Goal: Find specific page/section: Find specific page/section

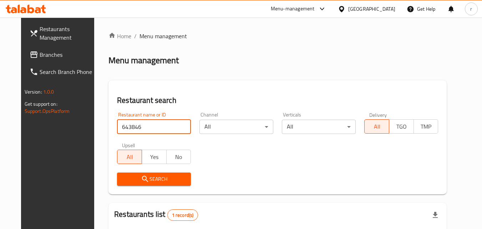
scroll to position [84, 0]
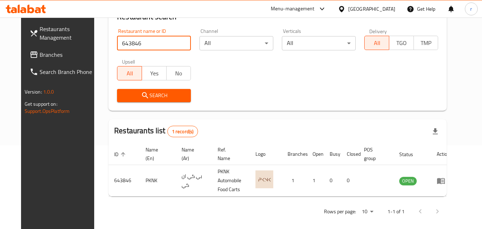
click at [40, 51] on span "Branches" at bounding box center [68, 54] width 56 height 9
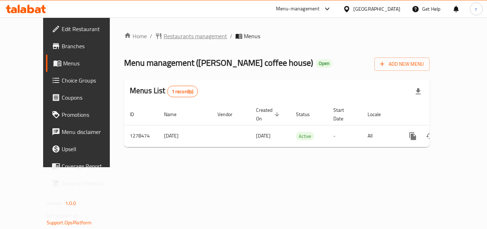
click at [176, 37] on span "Restaurants management" at bounding box center [196, 36] width 64 height 9
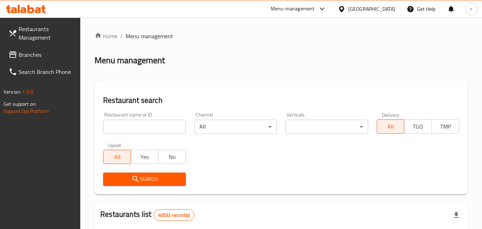
click at [159, 123] on input "search" at bounding box center [144, 127] width 82 height 14
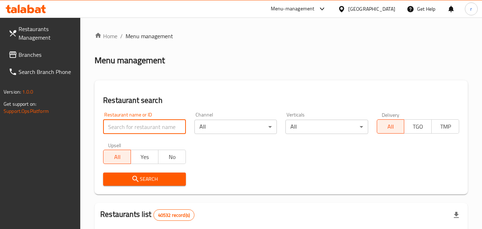
paste input "692938"
type input "692938"
click button "Search" at bounding box center [144, 178] width 82 height 13
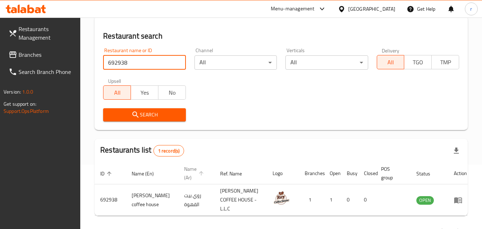
scroll to position [71, 0]
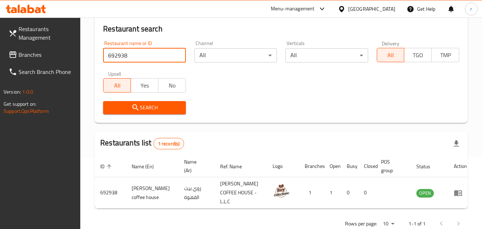
drag, startPoint x: 177, startPoint y: 55, endPoint x: 233, endPoint y: 54, distance: 56.4
click at [182, 56] on input "692938" at bounding box center [144, 55] width 82 height 14
click at [379, 7] on div "[GEOGRAPHIC_DATA]" at bounding box center [371, 9] width 47 height 8
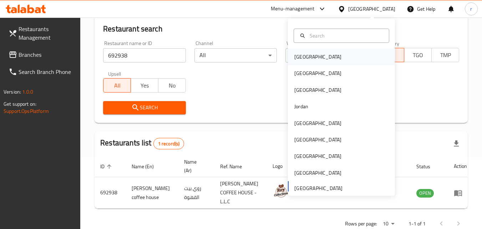
click at [294, 56] on div "[GEOGRAPHIC_DATA]" at bounding box center [317, 57] width 47 height 8
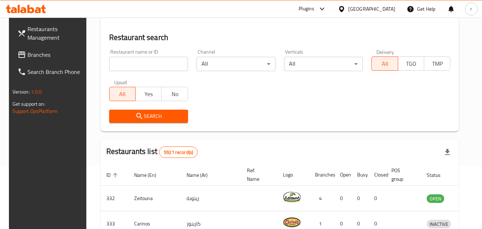
scroll to position [71, 0]
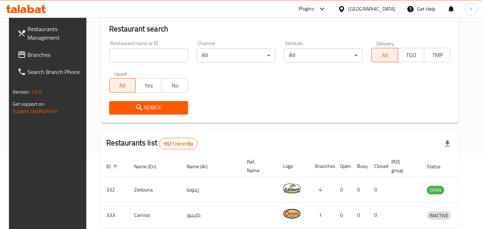
click at [134, 51] on input "search" at bounding box center [148, 55] width 79 height 14
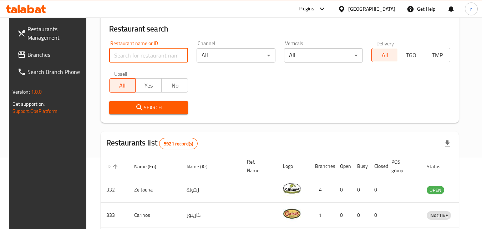
paste input "766870"
type input "766870"
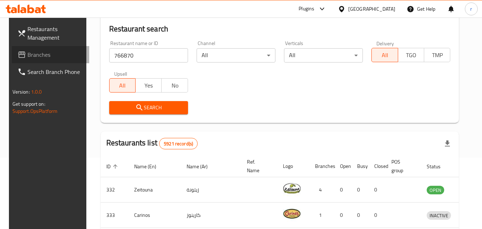
click at [35, 48] on link "Branches" at bounding box center [51, 54] width 78 height 17
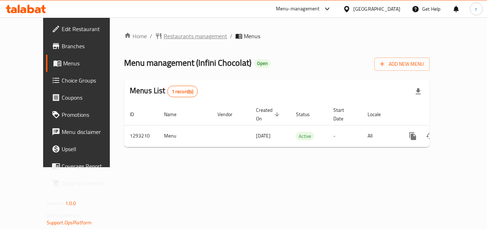
click at [176, 36] on span "Restaurants management" at bounding box center [196, 36] width 64 height 9
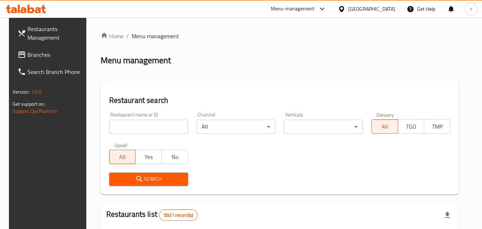
click at [161, 133] on input "search" at bounding box center [148, 127] width 79 height 14
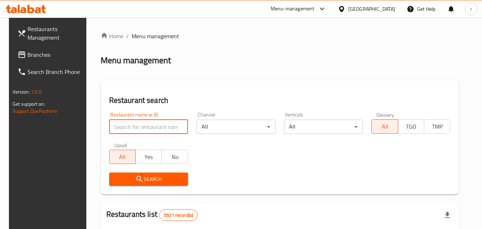
paste input "699414"
type input "699414"
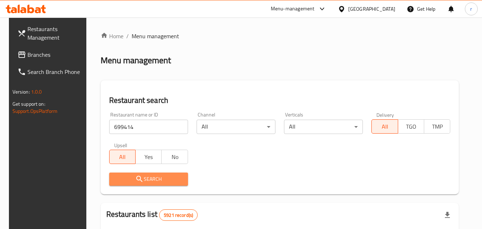
click at [156, 180] on span "Search" at bounding box center [148, 179] width 67 height 9
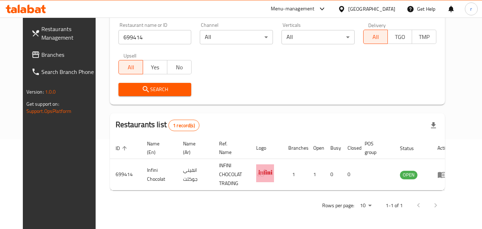
scroll to position [84, 0]
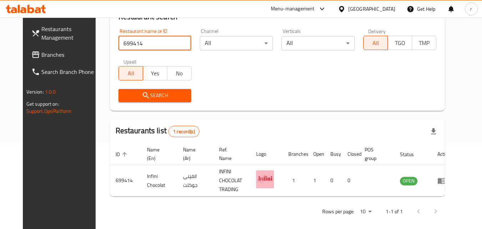
drag, startPoint x: 135, startPoint y: 48, endPoint x: 77, endPoint y: 45, distance: 57.5
click at [77, 45] on div "Restaurants Management Branches Search Branch Phone Version: 1.0.0 Get support …" at bounding box center [241, 84] width 437 height 301
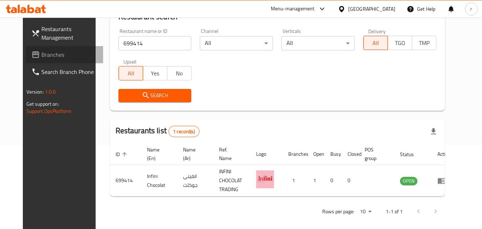
click at [41, 51] on span "Branches" at bounding box center [69, 54] width 56 height 9
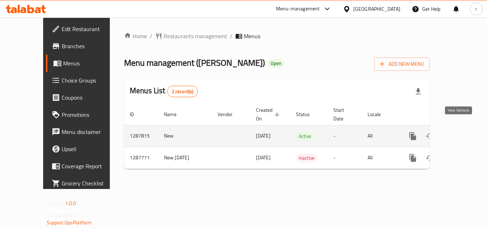
click at [461, 133] on icon "enhanced table" at bounding box center [464, 136] width 6 height 6
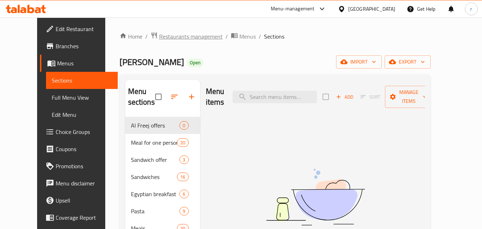
click at [159, 35] on span "Restaurants management" at bounding box center [191, 36] width 64 height 9
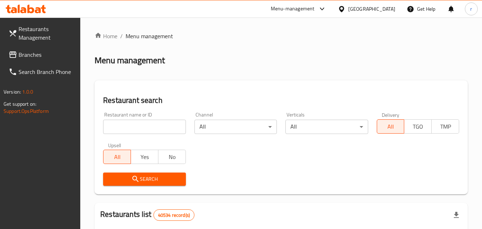
click at [155, 123] on input "search" at bounding box center [144, 127] width 82 height 14
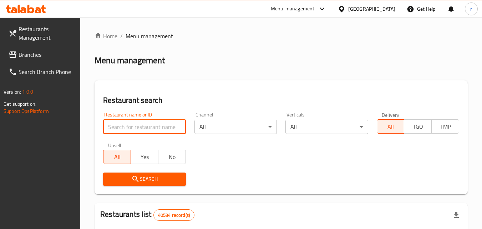
paste input "696852"
type input "696852"
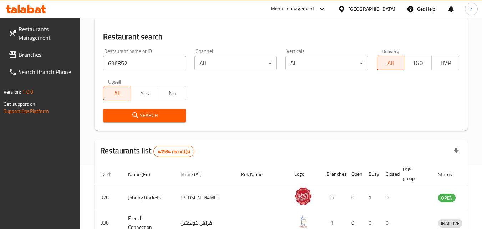
scroll to position [71, 0]
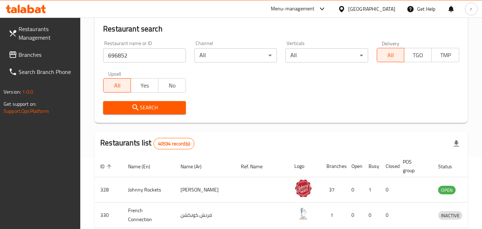
click at [157, 111] on span "Search" at bounding box center [144, 107] width 71 height 9
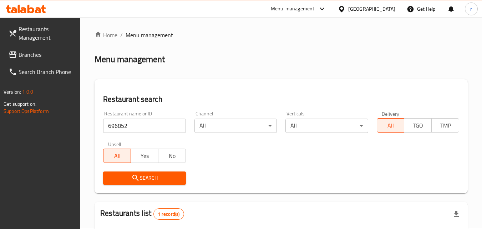
scroll to position [0, 0]
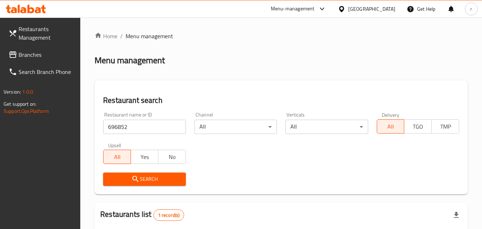
click at [352, 5] on div "United Arab Emirates" at bounding box center [371, 9] width 47 height 8
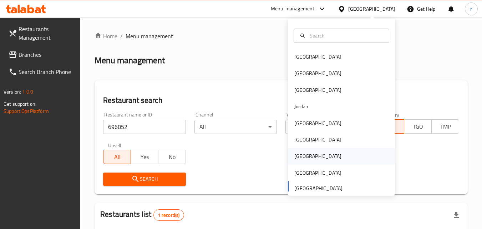
click at [294, 152] on div "[GEOGRAPHIC_DATA]" at bounding box center [317, 156] width 47 height 8
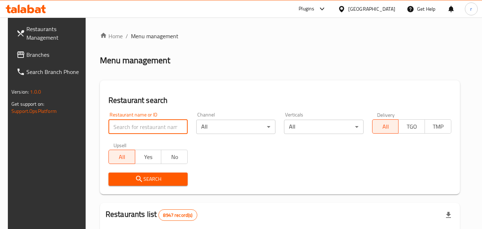
click at [160, 126] on input "search" at bounding box center [147, 127] width 79 height 14
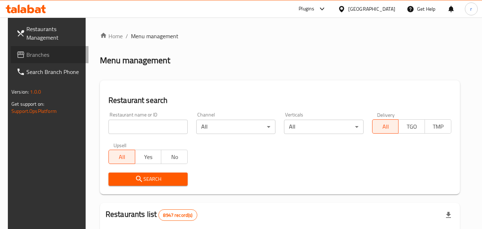
click at [47, 56] on span "Branches" at bounding box center [54, 54] width 56 height 9
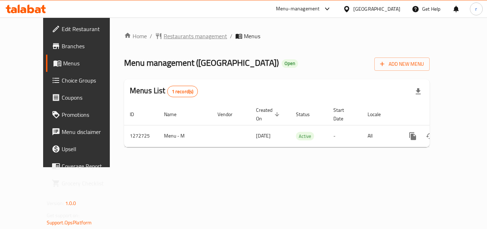
click at [182, 38] on span "Restaurants management" at bounding box center [196, 36] width 64 height 9
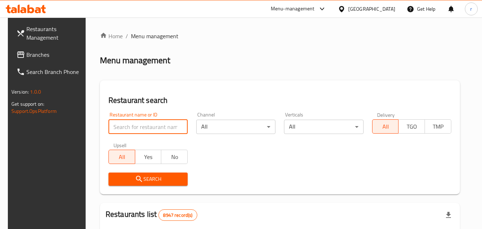
click at [152, 132] on input "search" at bounding box center [147, 127] width 79 height 14
paste input "690125"
type input "690125"
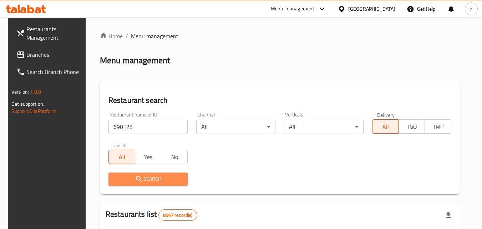
click at [151, 178] on span "Search" at bounding box center [148, 179] width 68 height 9
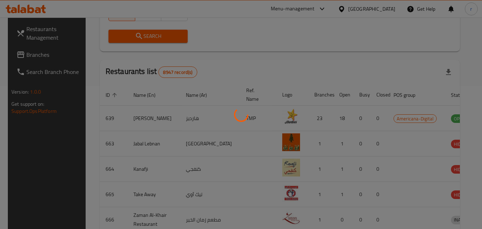
scroll to position [90, 0]
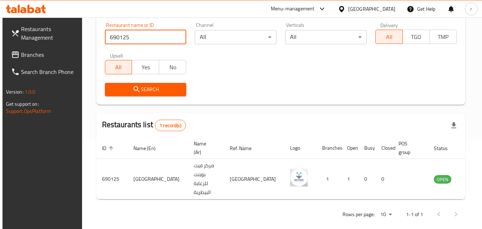
click at [152, 41] on input "690125" at bounding box center [146, 37] width 82 height 14
click at [46, 51] on span "Branches" at bounding box center [49, 54] width 56 height 9
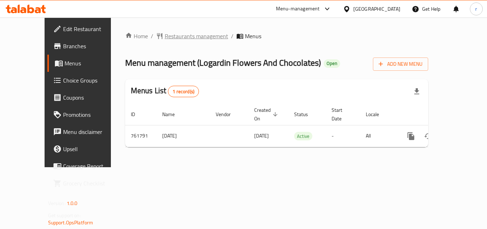
click at [166, 36] on span "Restaurants management" at bounding box center [197, 36] width 64 height 9
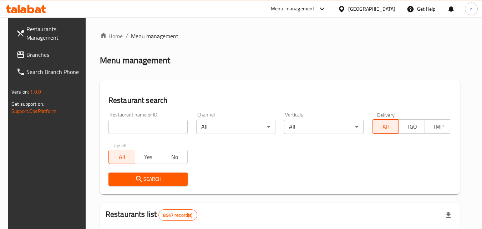
click at [176, 128] on div at bounding box center [241, 114] width 482 height 229
click at [176, 128] on input "search" at bounding box center [147, 127] width 79 height 14
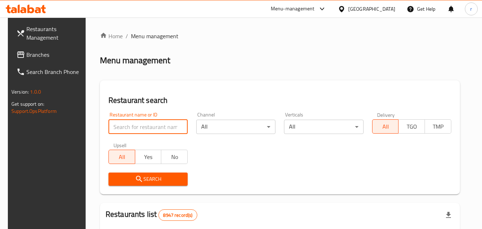
paste input "650189"
type input "650189"
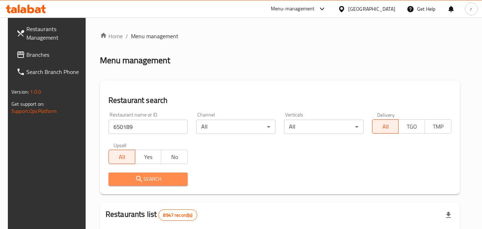
click at [139, 176] on icon "submit" at bounding box center [139, 179] width 9 height 9
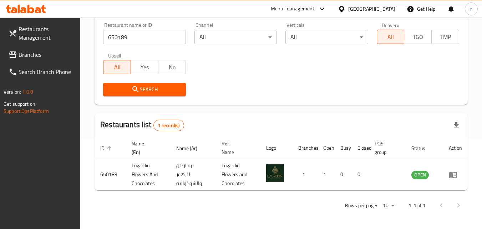
scroll to position [90, 0]
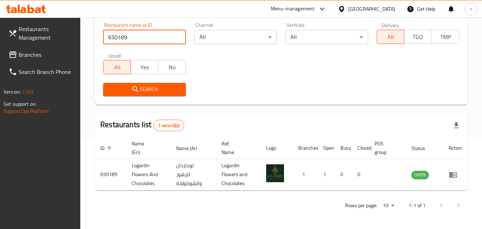
click at [129, 37] on input "650189" at bounding box center [144, 37] width 82 height 14
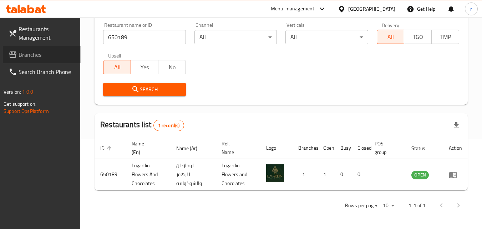
click at [36, 51] on span "Branches" at bounding box center [47, 54] width 56 height 9
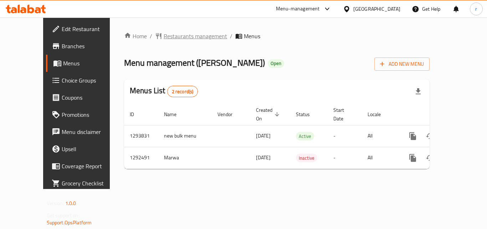
click at [186, 39] on span "Restaurants management" at bounding box center [196, 36] width 64 height 9
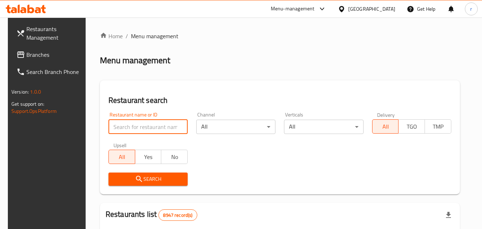
click at [162, 126] on input "search" at bounding box center [147, 127] width 79 height 14
paste input "699001"
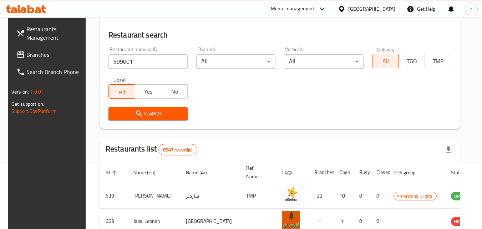
scroll to position [71, 0]
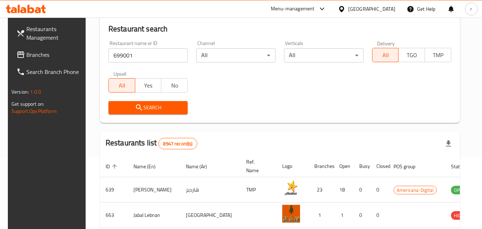
drag, startPoint x: 145, startPoint y: 116, endPoint x: 148, endPoint y: 109, distance: 7.5
click at [147, 111] on div "Search" at bounding box center [148, 108] width 88 height 22
click at [148, 109] on span "Search" at bounding box center [148, 107] width 68 height 9
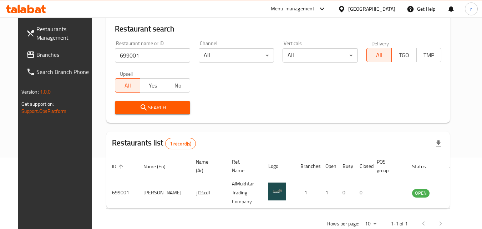
scroll to position [84, 0]
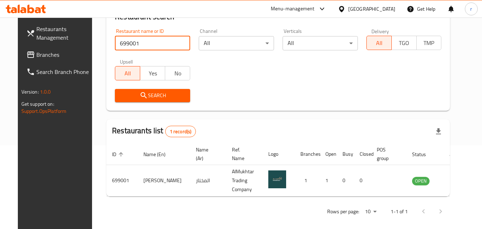
click at [130, 42] on input "699001" at bounding box center [152, 43] width 75 height 14
paste input "751645"
type input "751645"
click at [153, 95] on span "Search" at bounding box center [153, 95] width 64 height 9
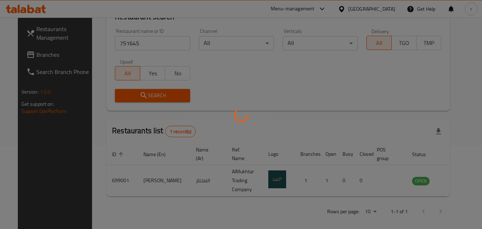
scroll to position [63, 0]
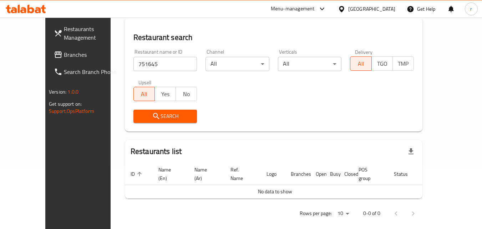
click at [64, 53] on span "Branches" at bounding box center [92, 54] width 56 height 9
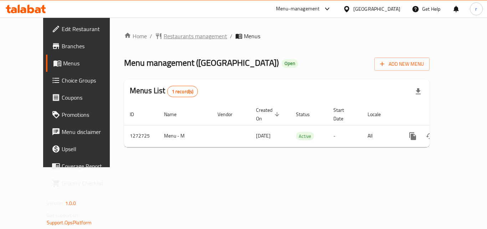
click at [166, 37] on span "Restaurants management" at bounding box center [196, 36] width 64 height 9
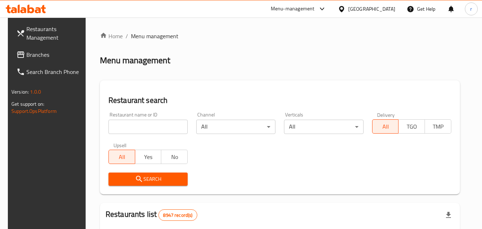
click at [153, 126] on input "search" at bounding box center [147, 127] width 79 height 14
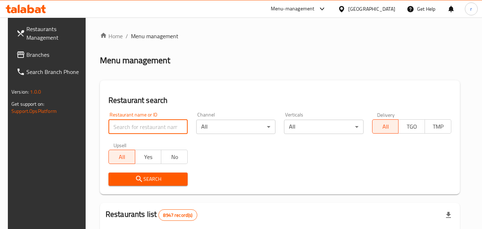
paste input "690125"
type input "690125"
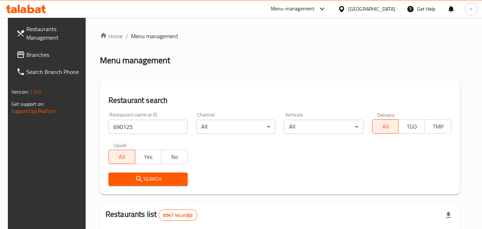
click at [157, 178] on span "Search" at bounding box center [148, 179] width 68 height 9
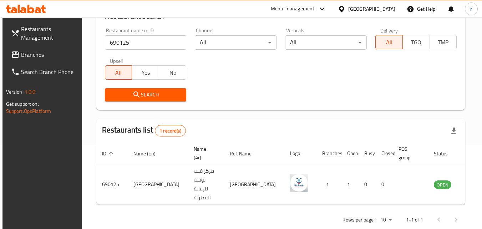
scroll to position [90, 0]
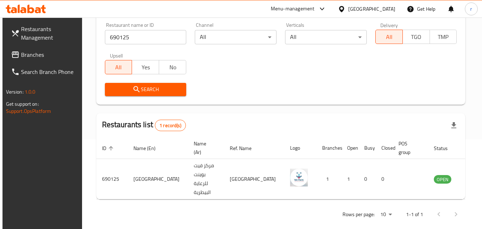
click at [386, 5] on div "[GEOGRAPHIC_DATA]" at bounding box center [371, 9] width 47 height 8
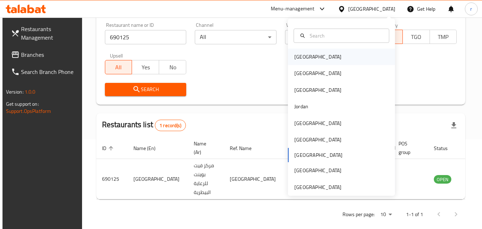
click at [306, 53] on div "[GEOGRAPHIC_DATA]" at bounding box center [318, 57] width 59 height 16
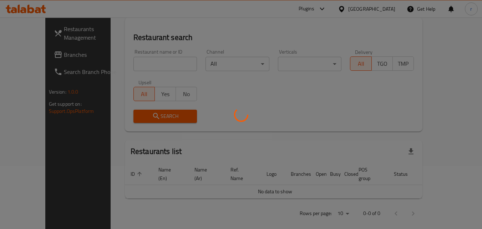
click at [144, 60] on div at bounding box center [241, 114] width 482 height 229
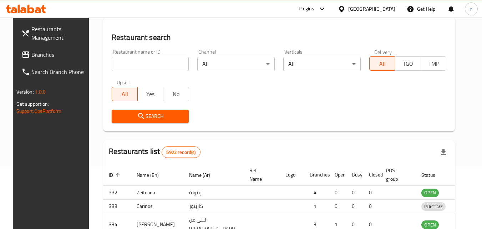
scroll to position [90, 0]
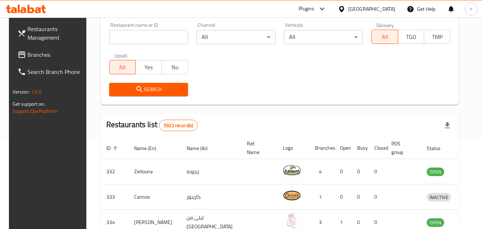
click at [147, 65] on span "Yes" at bounding box center [148, 67] width 20 height 10
drag, startPoint x: 118, startPoint y: 67, endPoint x: 122, endPoint y: 59, distance: 8.8
click at [118, 66] on span "All" at bounding box center [122, 67] width 20 height 10
click at [143, 31] on input "search" at bounding box center [148, 37] width 79 height 14
click at [45, 51] on span "Branches" at bounding box center [55, 54] width 56 height 9
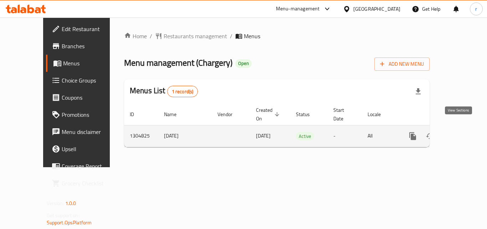
click at [461, 132] on icon "enhanced table" at bounding box center [464, 136] width 9 height 9
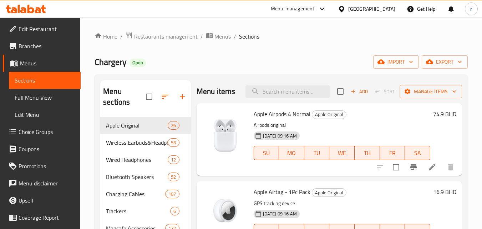
click at [39, 57] on link "Menus" at bounding box center [42, 63] width 78 height 17
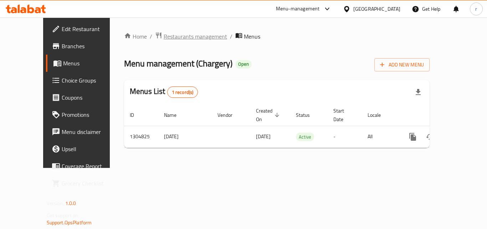
click at [179, 36] on span "Restaurants management" at bounding box center [196, 36] width 64 height 9
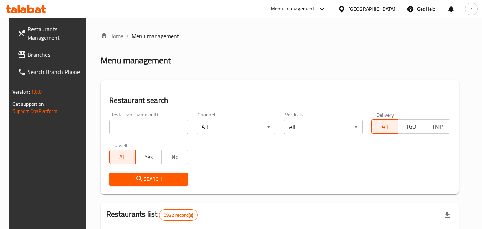
click at [152, 132] on input "search" at bounding box center [148, 127] width 79 height 14
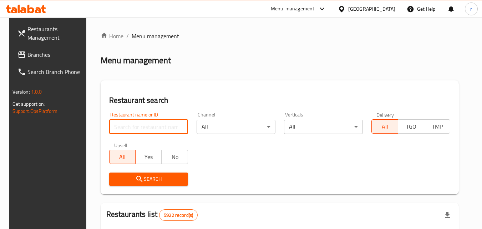
paste input "692727"
type input "692727"
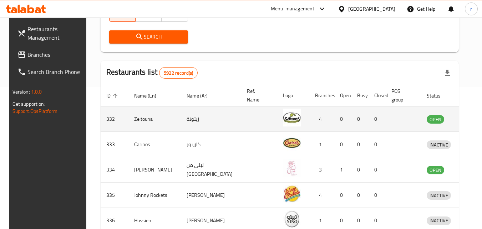
scroll to position [143, 0]
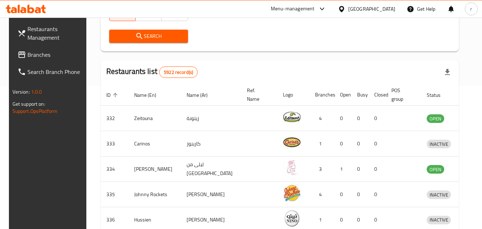
click at [165, 40] on span "Search" at bounding box center [148, 36] width 67 height 9
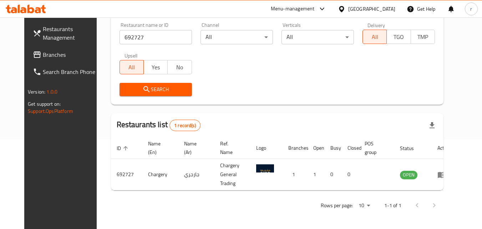
scroll to position [84, 0]
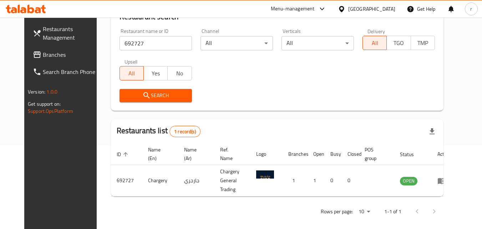
click at [170, 45] on input "692727" at bounding box center [156, 43] width 72 height 14
click at [51, 46] on link "Branches" at bounding box center [66, 54] width 78 height 17
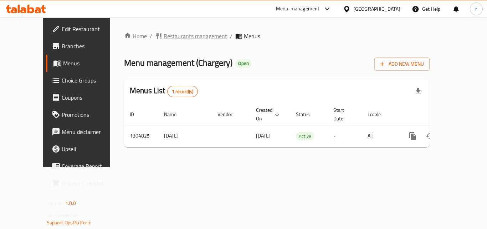
click at [164, 38] on span "Restaurants management" at bounding box center [196, 36] width 64 height 9
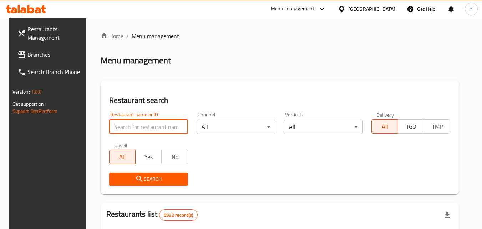
click at [164, 121] on input "search" at bounding box center [148, 127] width 79 height 14
paste input "692727"
type input "692727"
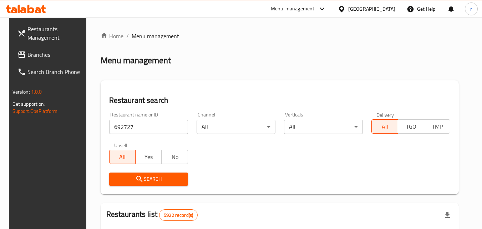
click at [173, 184] on button "Search" at bounding box center [148, 178] width 79 height 13
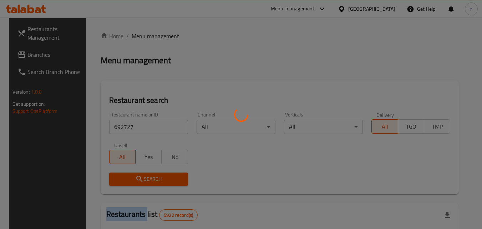
click at [173, 184] on div at bounding box center [241, 114] width 482 height 229
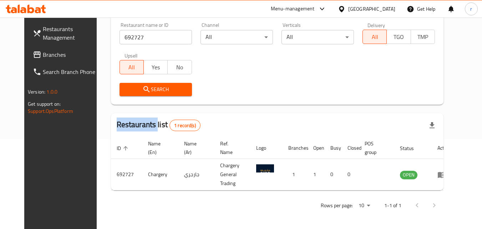
scroll to position [84, 0]
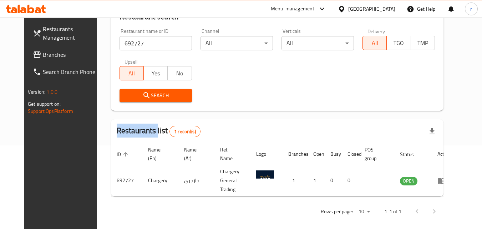
click at [345, 5] on icon at bounding box center [341, 8] width 7 height 7
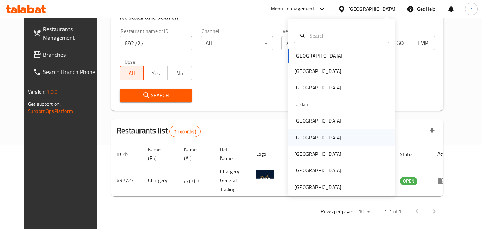
click at [296, 133] on div "[GEOGRAPHIC_DATA]" at bounding box center [317, 137] width 47 height 8
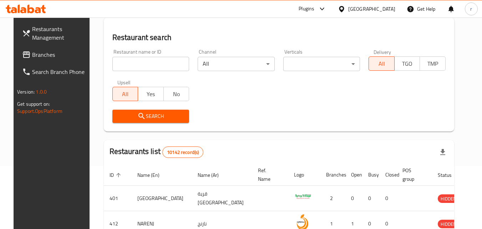
scroll to position [84, 0]
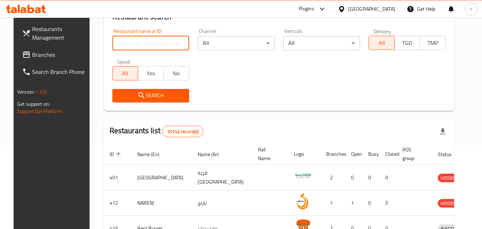
drag, startPoint x: 116, startPoint y: 47, endPoint x: 48, endPoint y: 43, distance: 68.3
click at [114, 46] on input "search" at bounding box center [150, 43] width 77 height 14
drag, startPoint x: 8, startPoint y: 53, endPoint x: 30, endPoint y: 56, distance: 21.6
click at [16, 53] on link "Branches" at bounding box center [55, 54] width 78 height 17
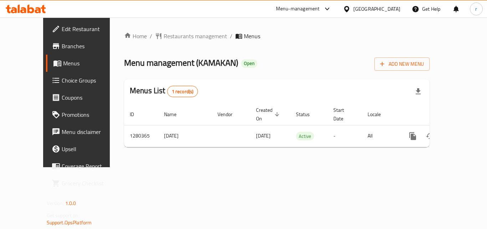
click at [280, 81] on div "Menus List 1 record(s)" at bounding box center [277, 91] width 306 height 24
click at [166, 34] on span "Restaurants management" at bounding box center [196, 36] width 64 height 9
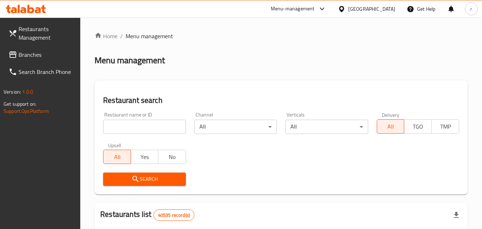
click at [143, 128] on input "search" at bounding box center [144, 127] width 82 height 14
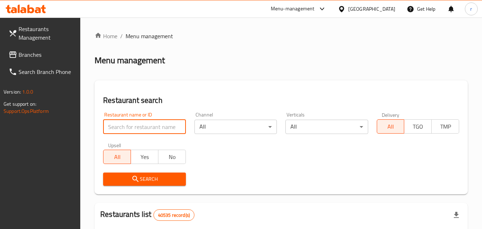
paste input "693769"
type input "693769"
click button "Search" at bounding box center [144, 178] width 82 height 13
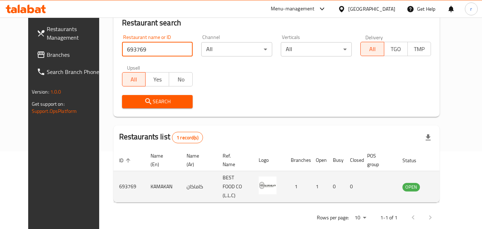
scroll to position [84, 0]
